Goal: Find specific page/section: Find specific page/section

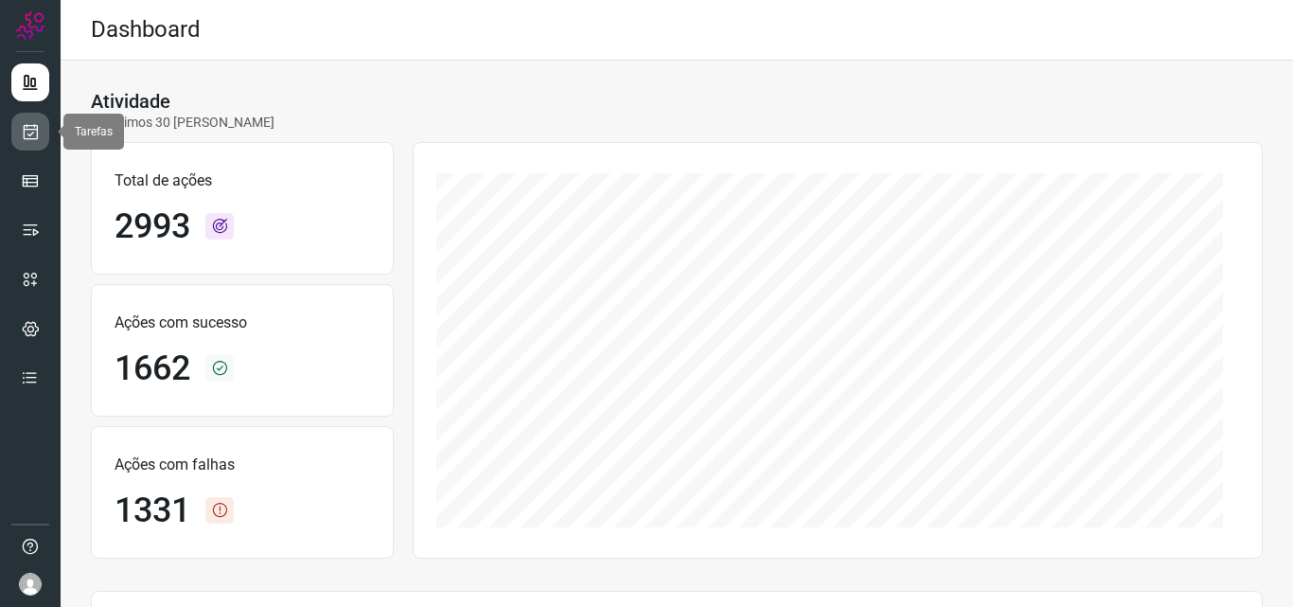
click at [27, 127] on icon at bounding box center [31, 131] width 20 height 19
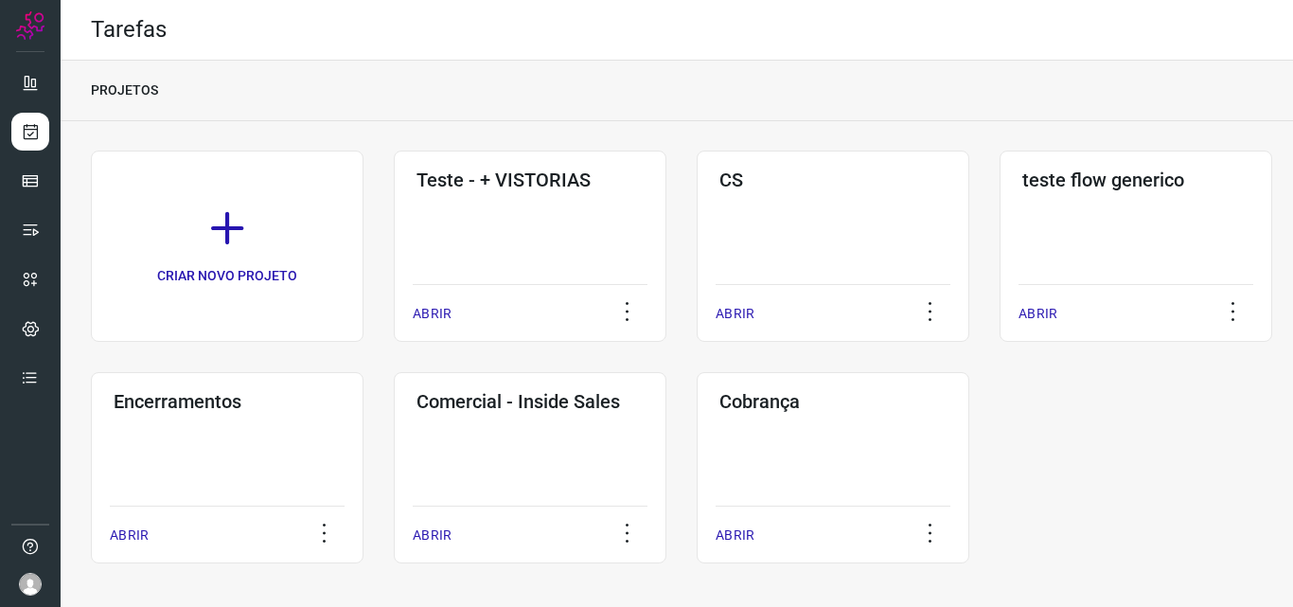
click at [460, 89] on div "PROJETOS" at bounding box center [677, 91] width 1232 height 61
